Goal: Information Seeking & Learning: Learn about a topic

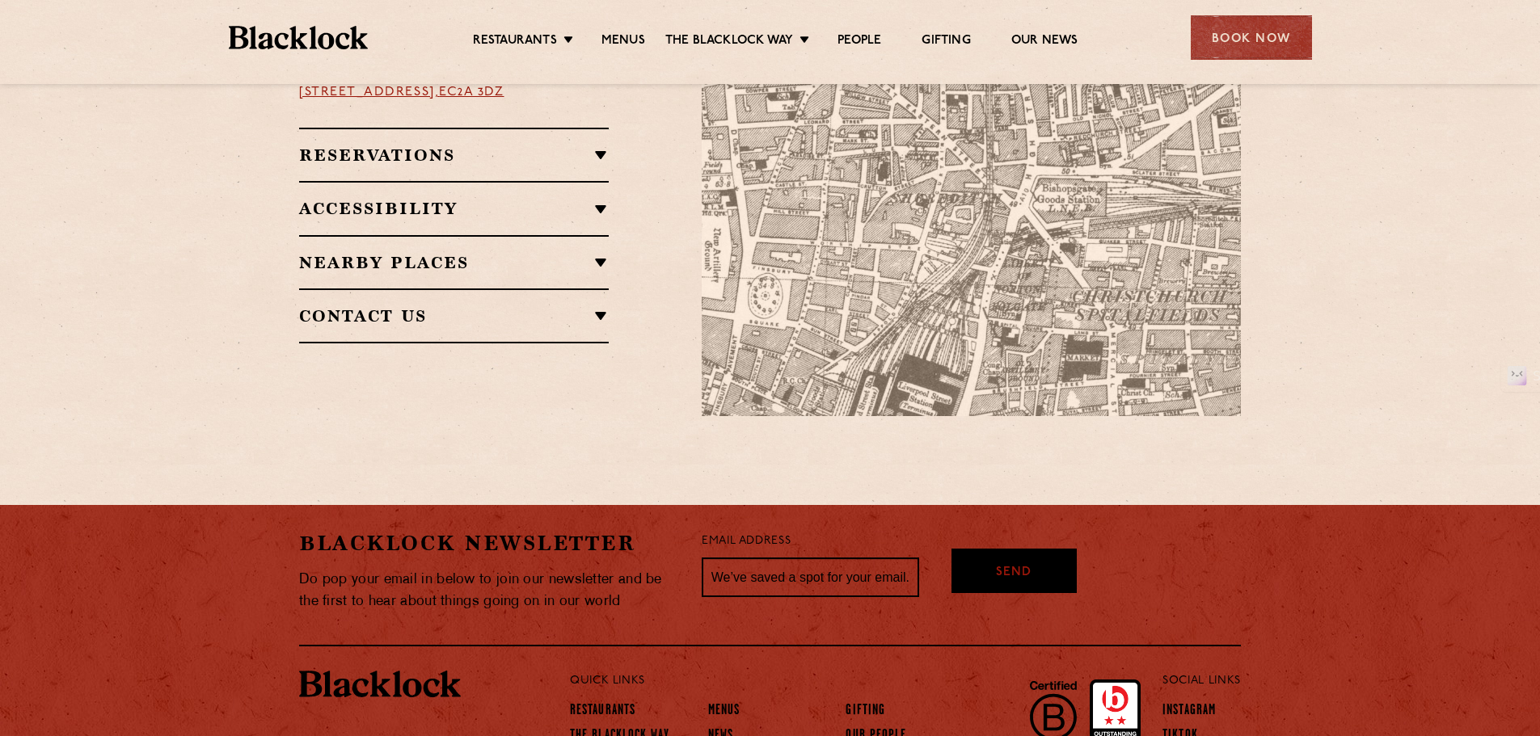
scroll to position [889, 0]
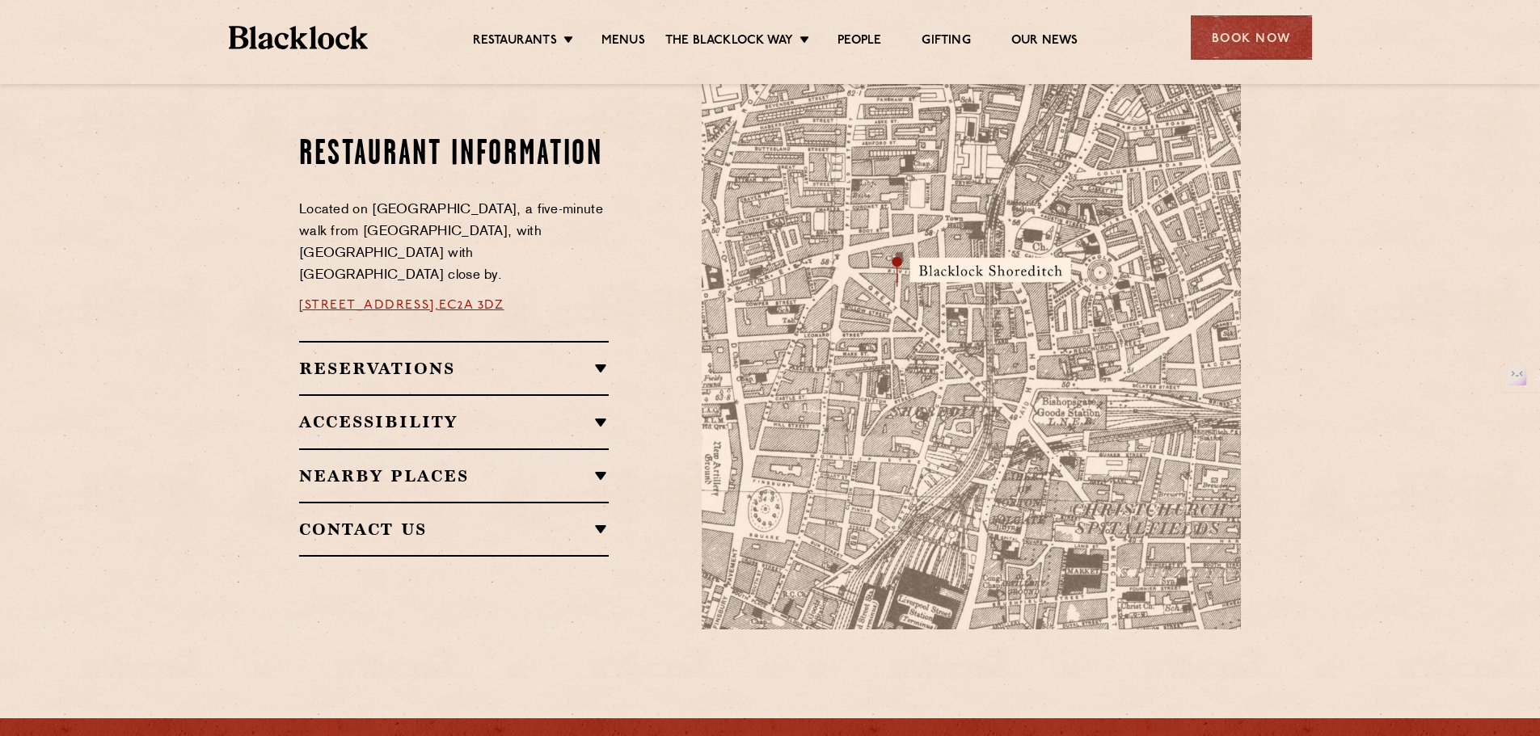
click at [595, 360] on h2 "Reservations" at bounding box center [454, 368] width 310 height 19
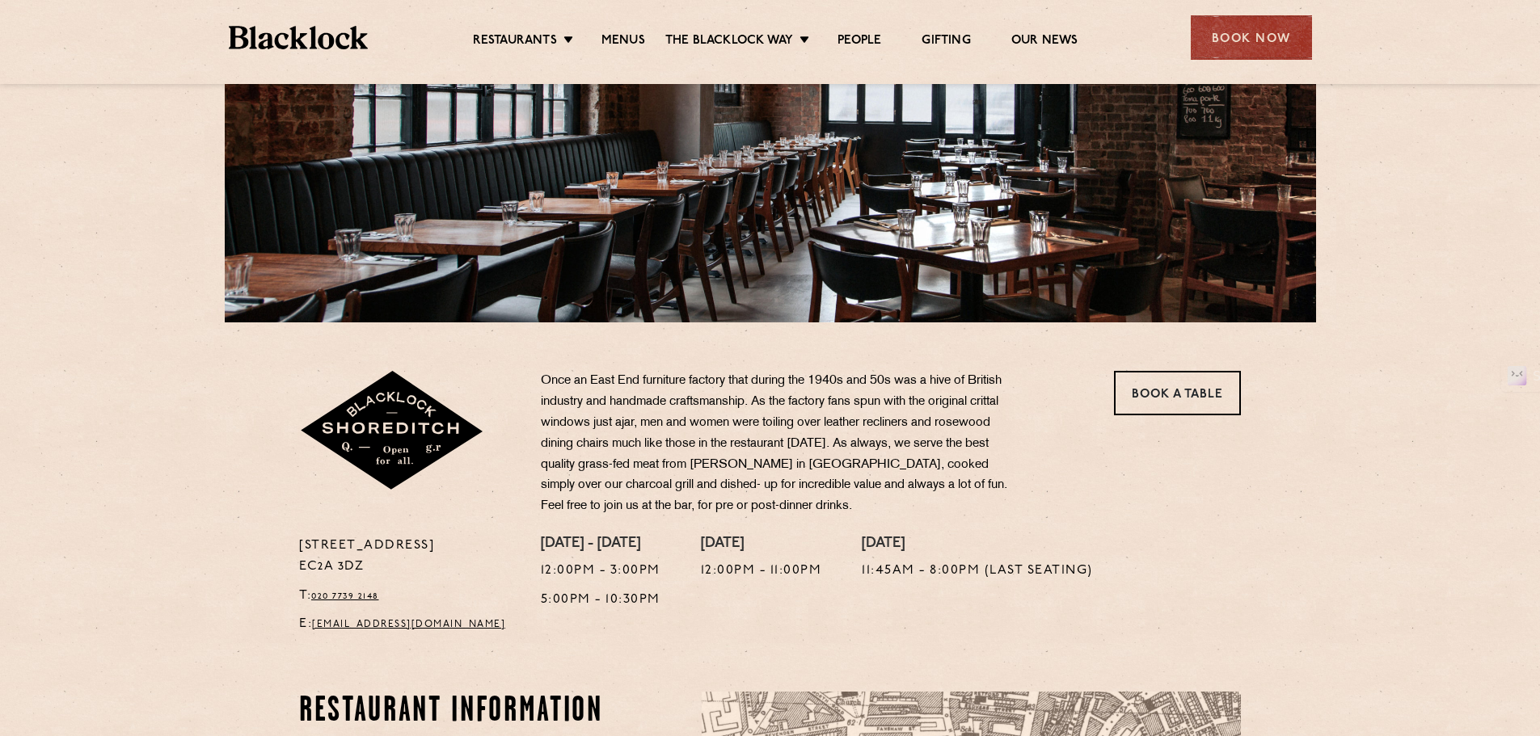
scroll to position [205, 0]
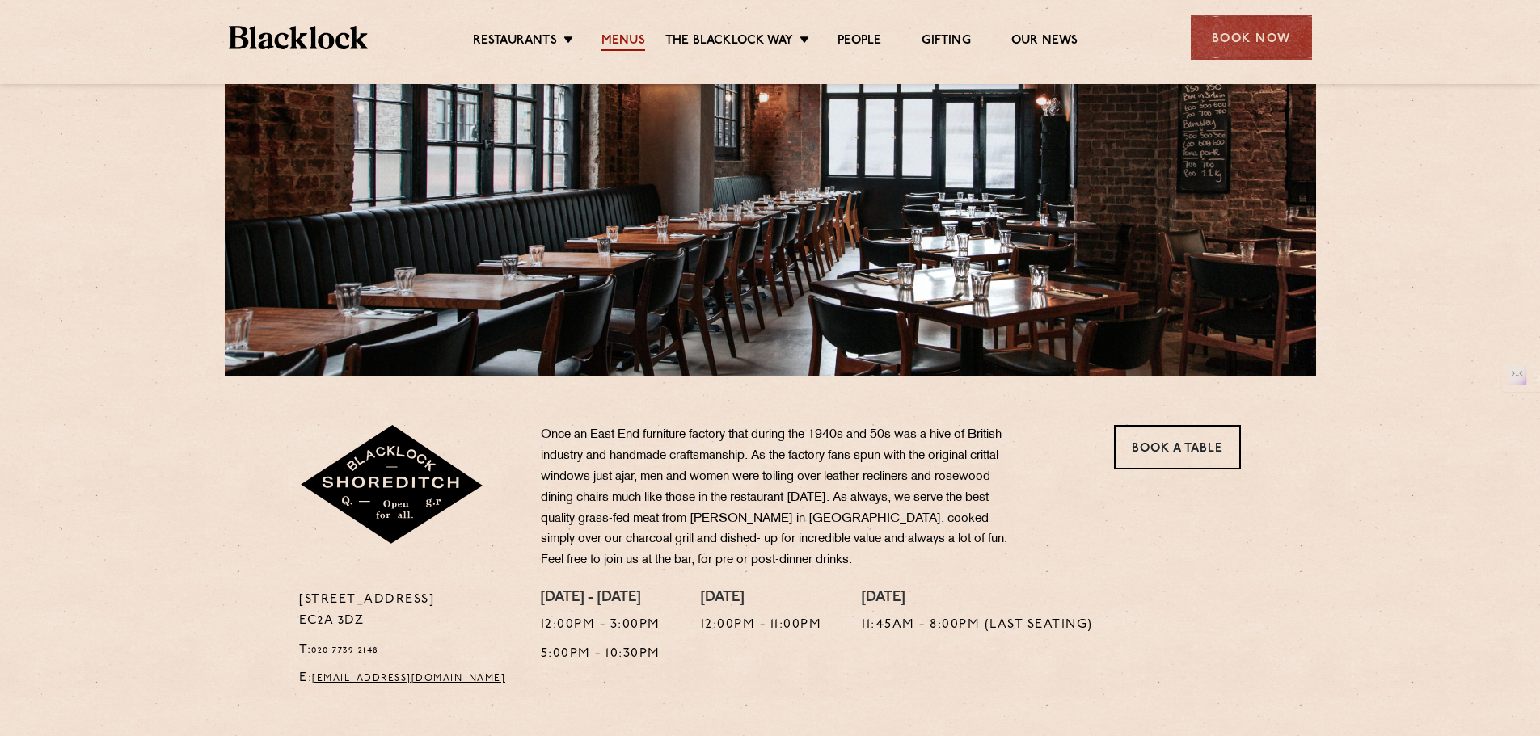
click at [615, 44] on link "Menus" at bounding box center [623, 42] width 44 height 18
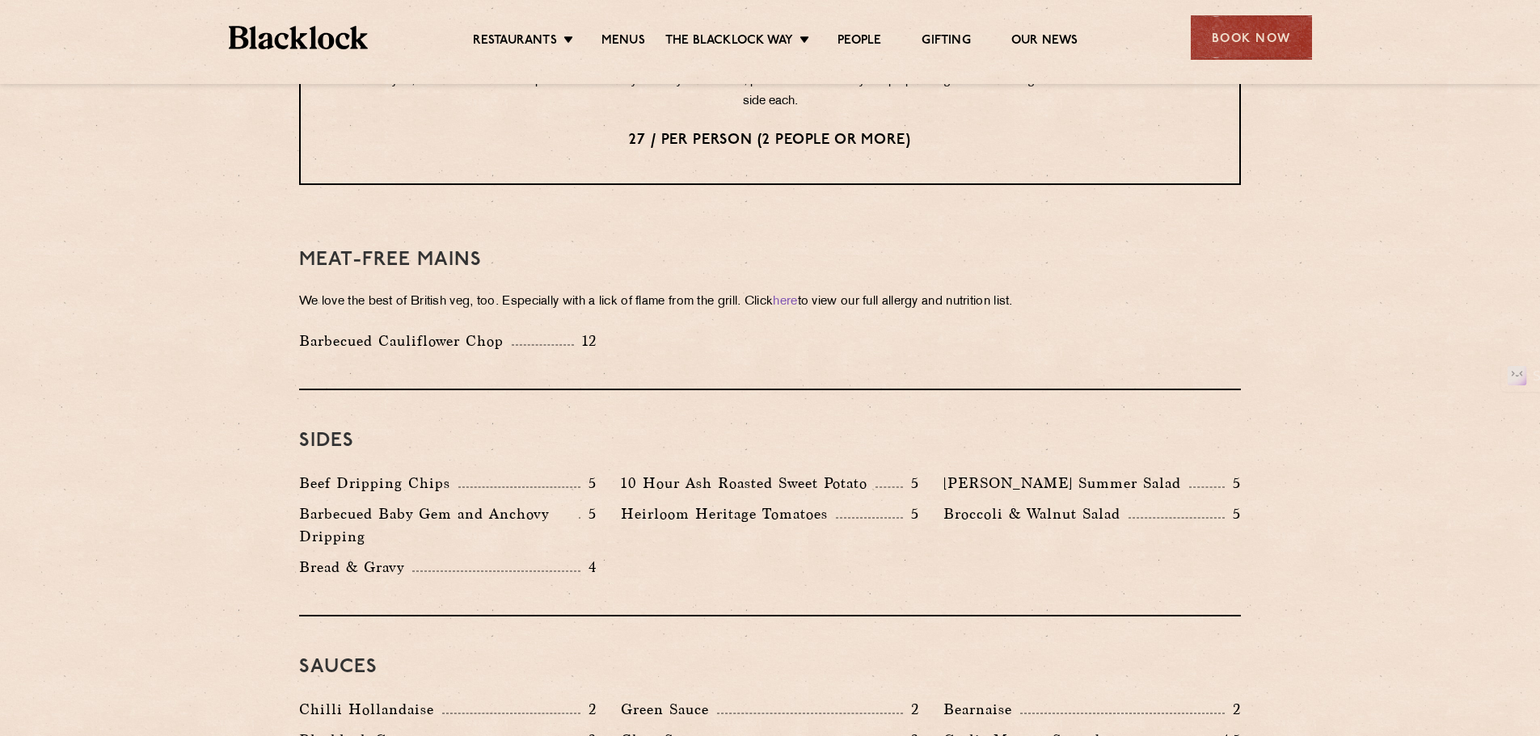
scroll to position [2344, 0]
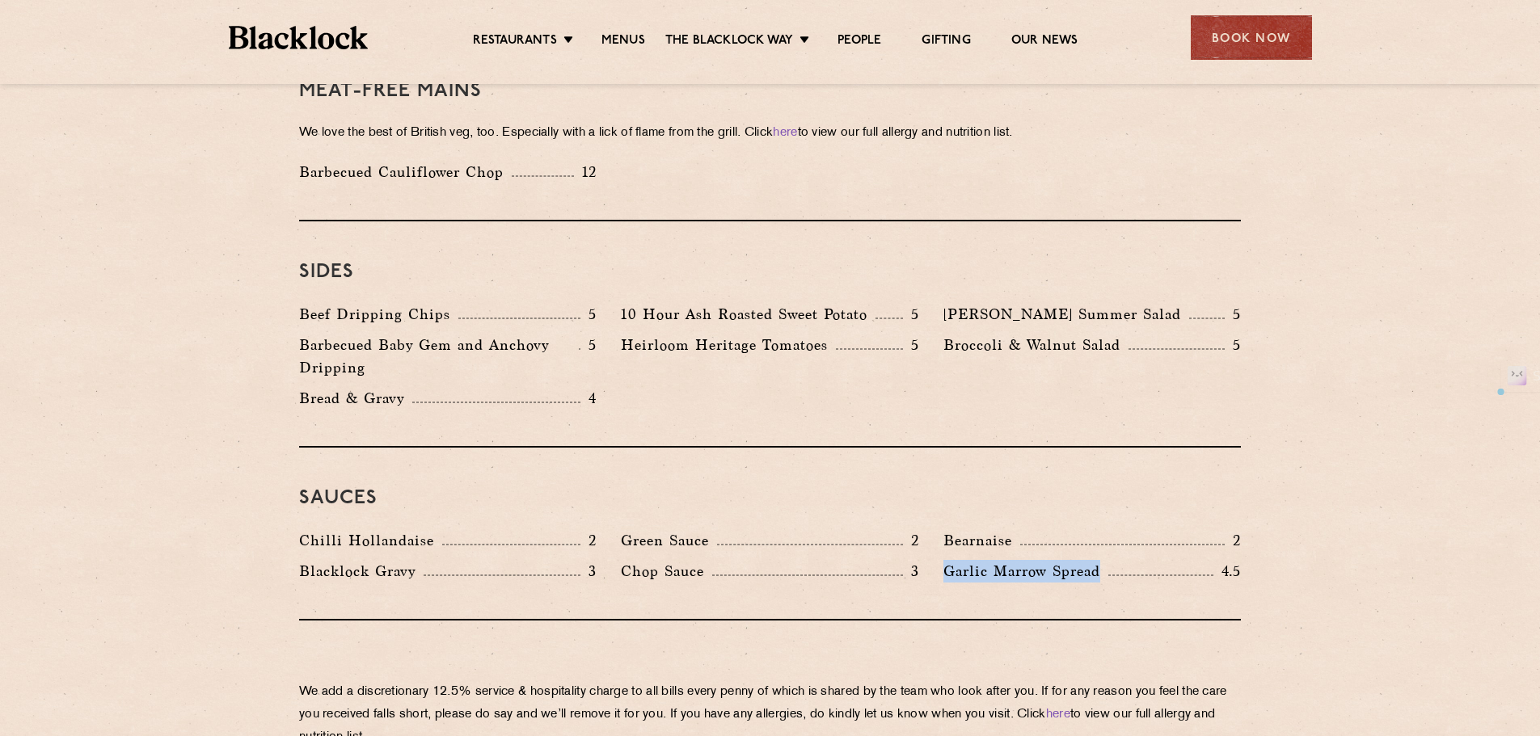
drag, startPoint x: 943, startPoint y: 522, endPoint x: 1103, endPoint y: 522, distance: 160.0
click at [1103, 560] on p "Garlic Marrow Spread" at bounding box center [1025, 571] width 165 height 23
copy p "Garlic Marrow Spread"
